Goal: Information Seeking & Learning: Learn about a topic

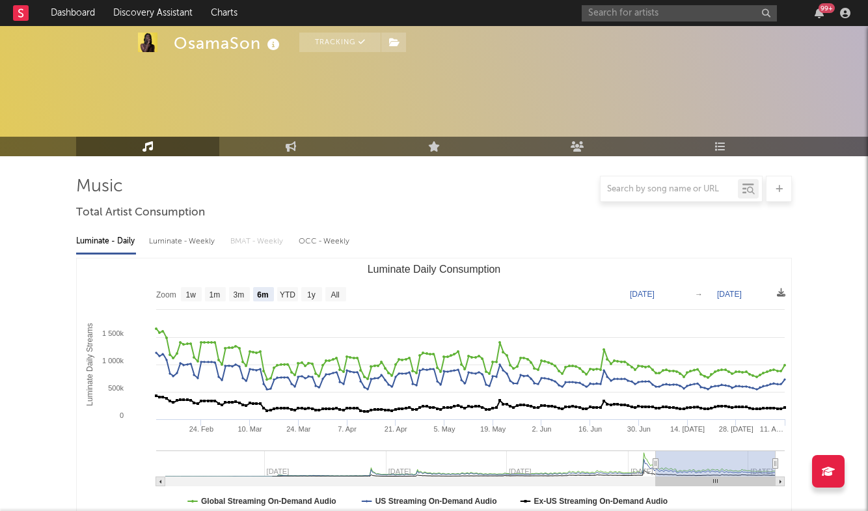
select select "6m"
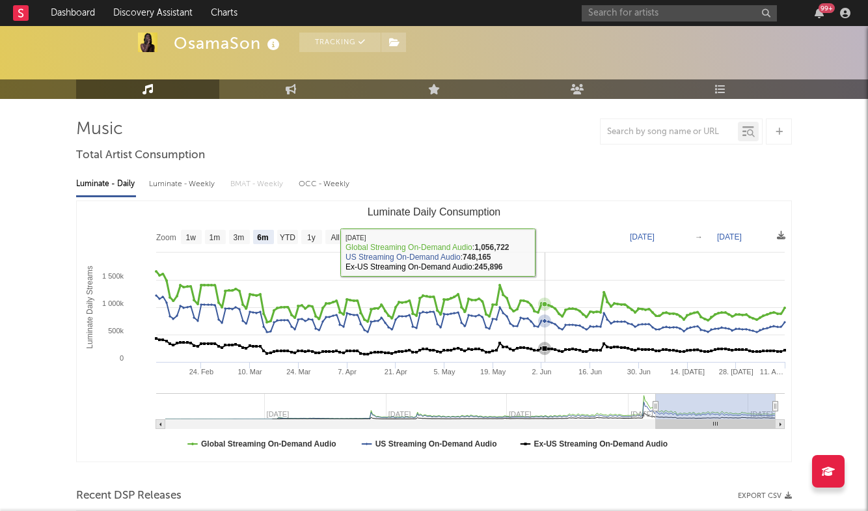
scroll to position [57, 0]
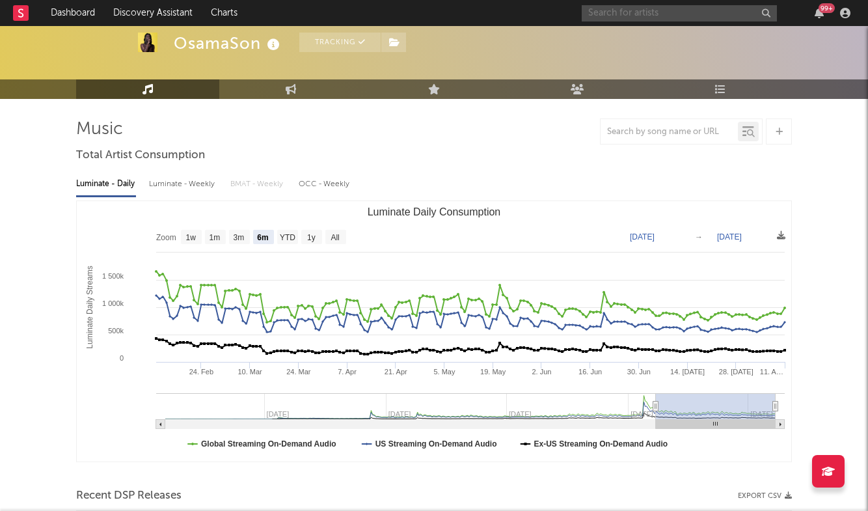
click at [639, 10] on input "text" at bounding box center [679, 13] width 195 height 16
type input "gunna"
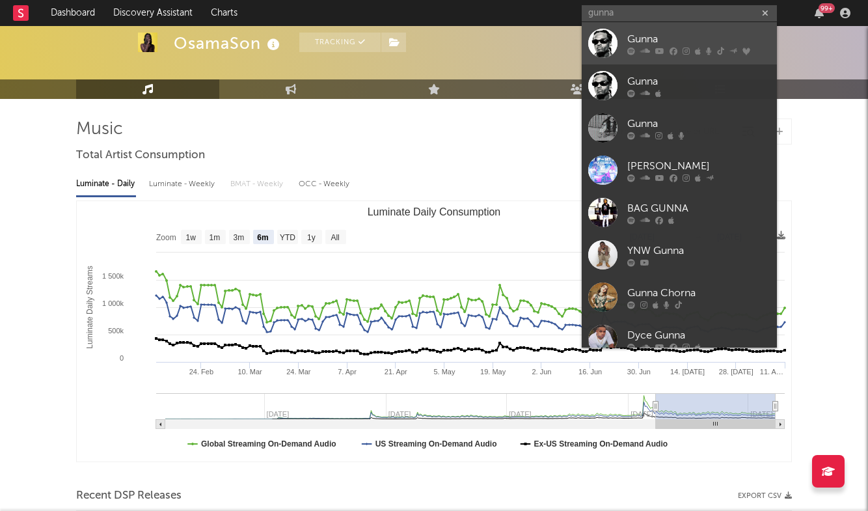
click at [655, 32] on div "Gunna" at bounding box center [698, 39] width 143 height 16
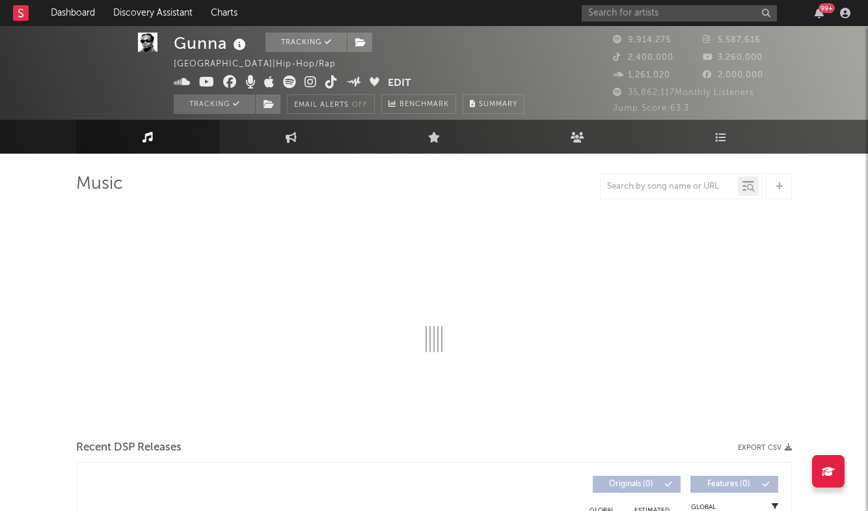
scroll to position [5, 1]
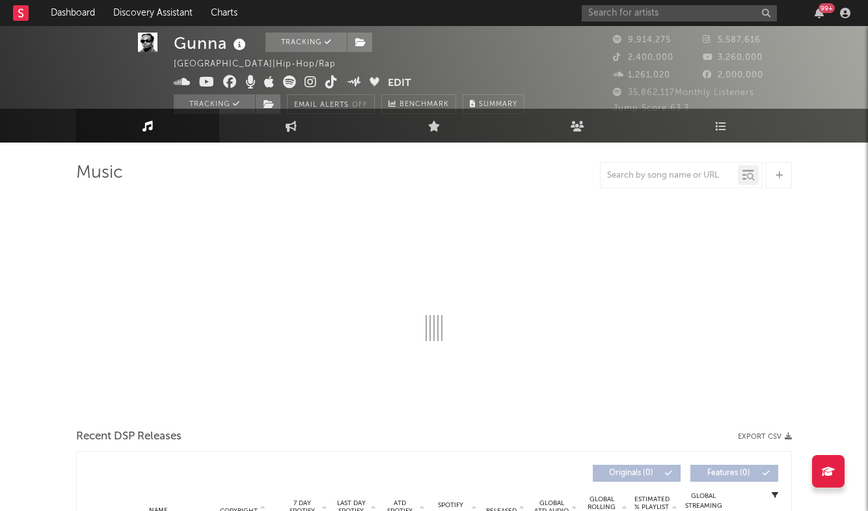
select select "6m"
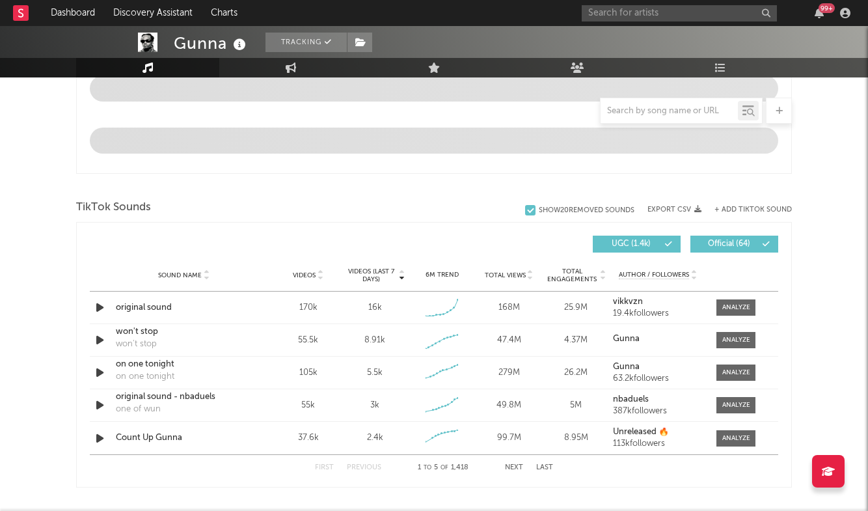
scroll to position [747, 0]
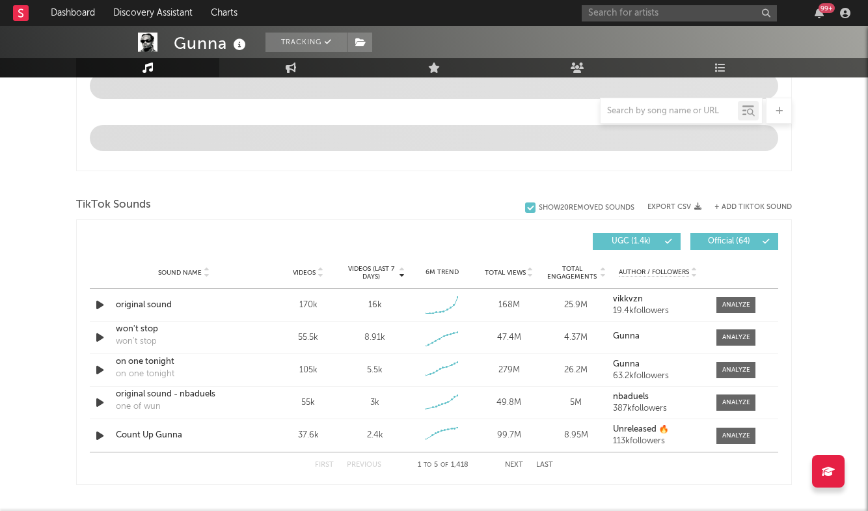
click at [635, 121] on div at bounding box center [681, 111] width 163 height 26
click at [636, 112] on input "text" at bounding box center [669, 111] width 137 height 10
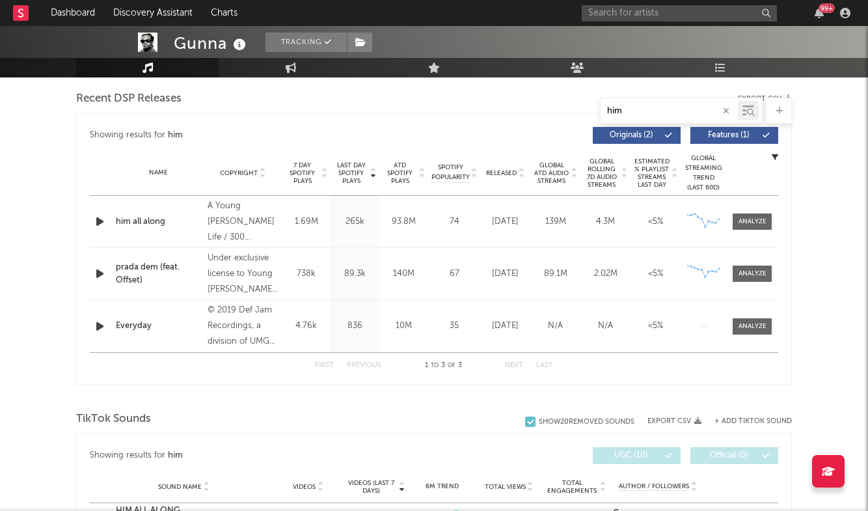
scroll to position [454, 0]
type input "him"
click at [763, 223] on div at bounding box center [753, 222] width 28 height 10
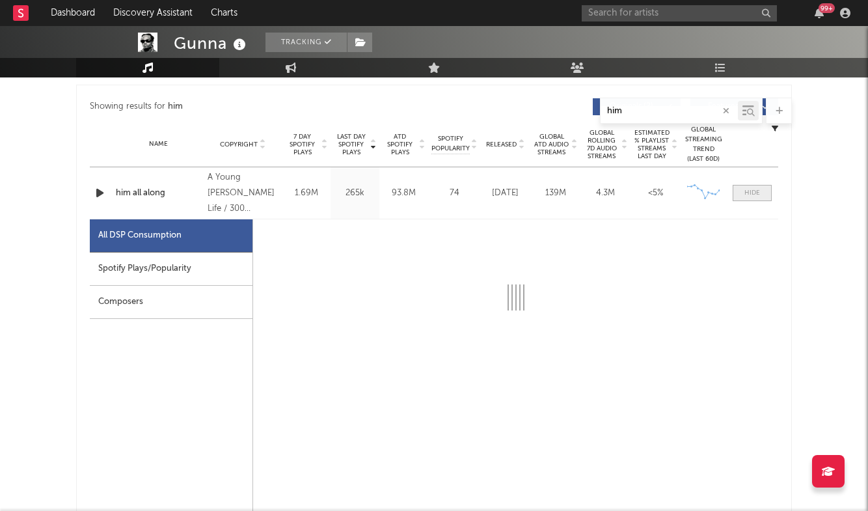
scroll to position [534, 0]
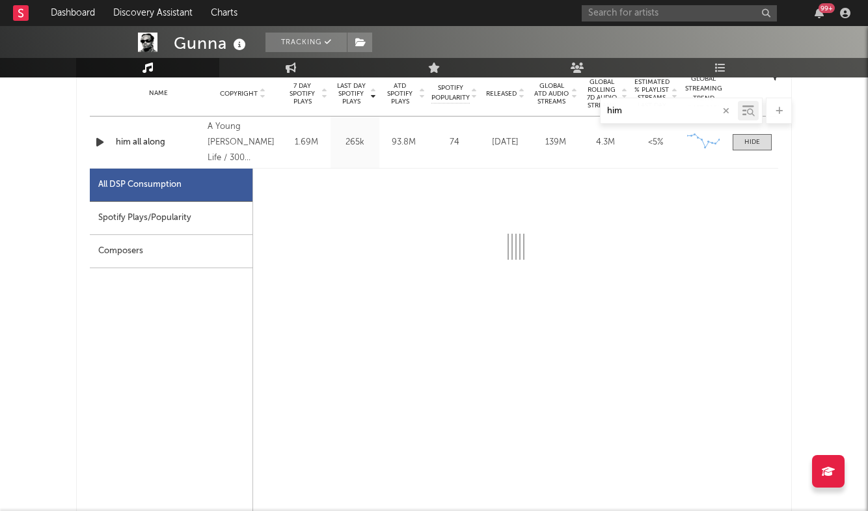
select select "6m"
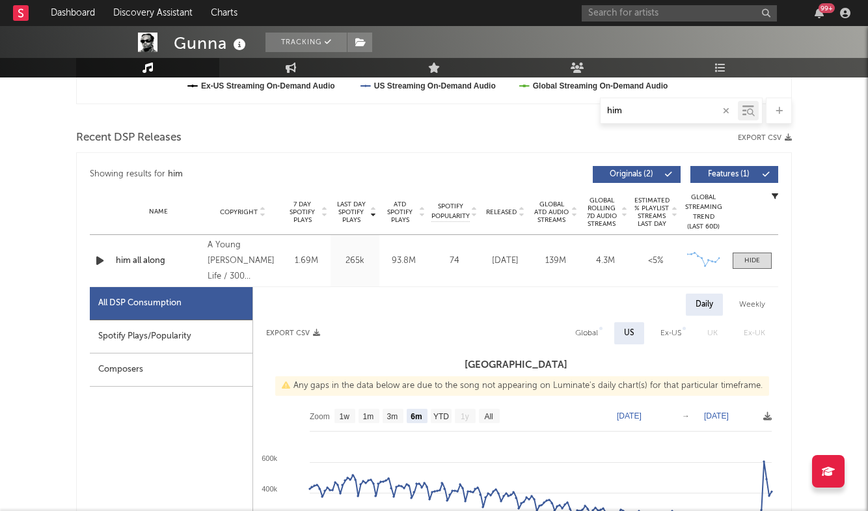
scroll to position [407, 0]
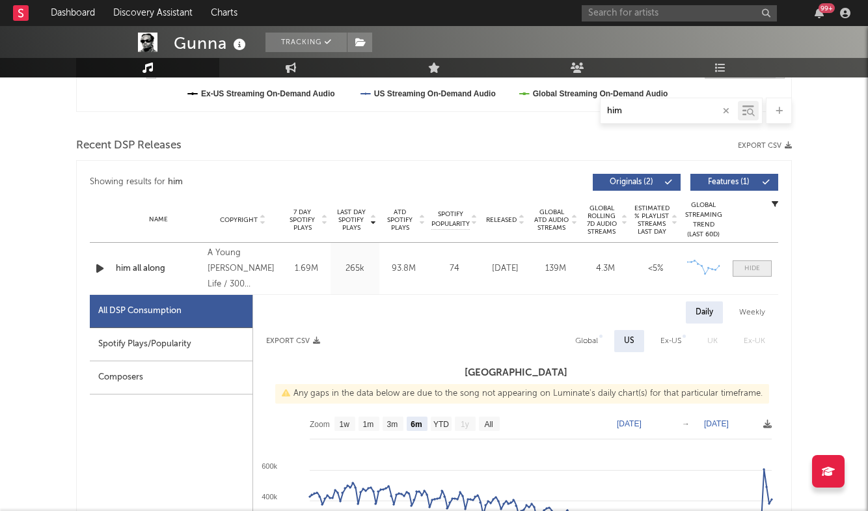
click at [760, 273] on span at bounding box center [752, 268] width 39 height 16
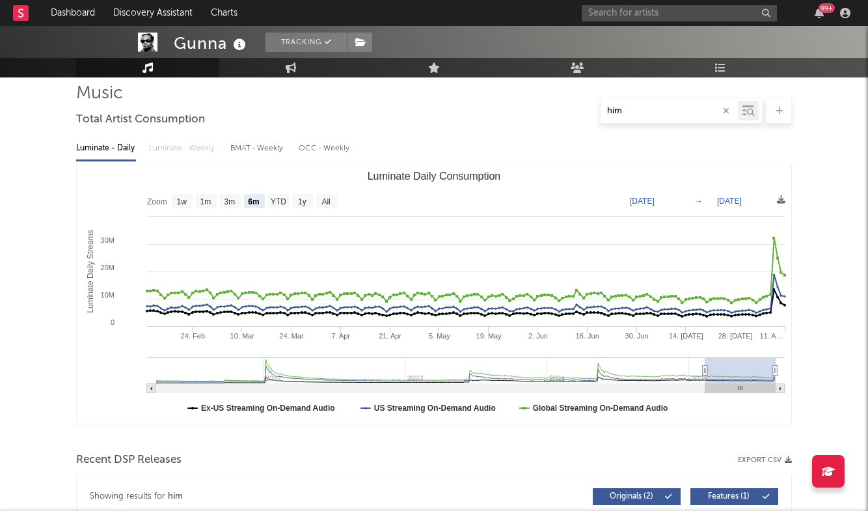
scroll to position [89, 0]
